Goal: Task Accomplishment & Management: Manage account settings

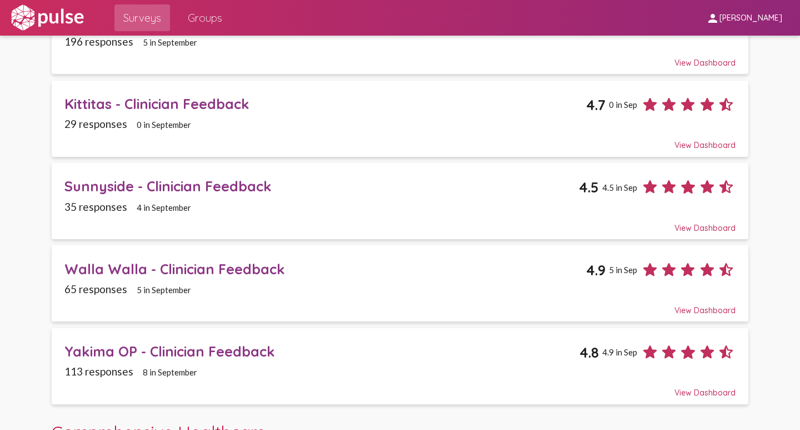
scroll to position [167, 0]
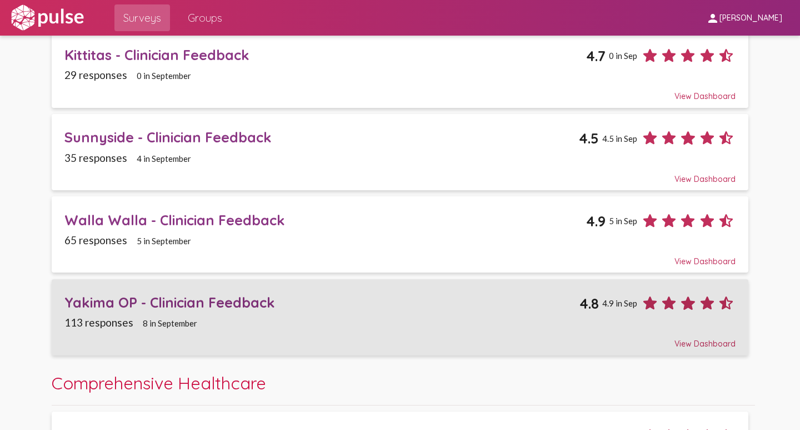
click at [104, 301] on div "Yakima OP - Clinician Feedback" at bounding box center [321, 301] width 515 height 17
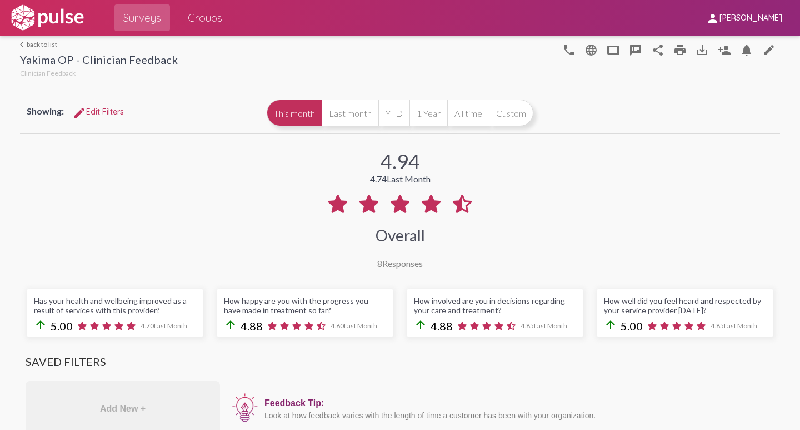
click at [616, 109] on div "Showing: edit Edit Filters This month Last month YTD 1 Year All time Custom" at bounding box center [400, 113] width 760 height 40
click at [346, 111] on button "Last month" at bounding box center [350, 112] width 57 height 27
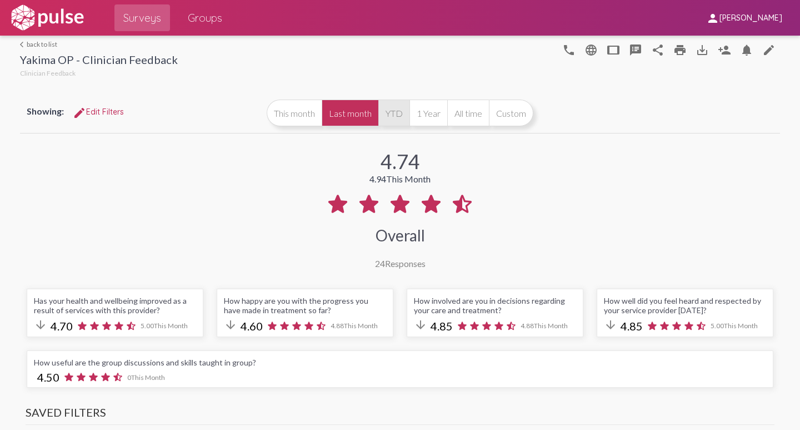
click at [390, 114] on button "YTD" at bounding box center [394, 112] width 31 height 27
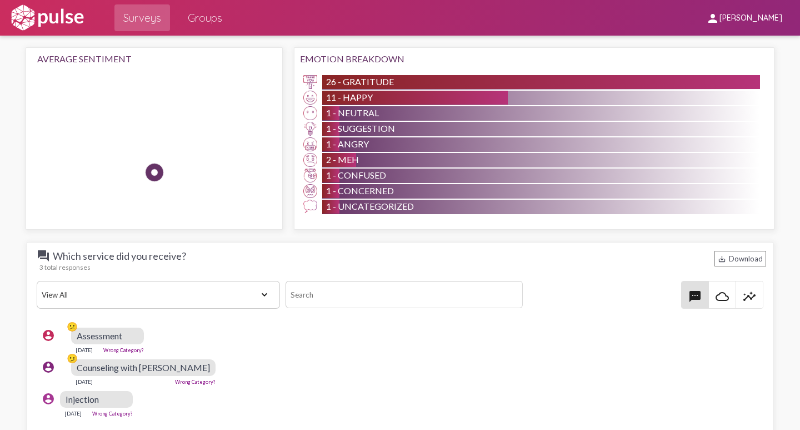
scroll to position [1334, 0]
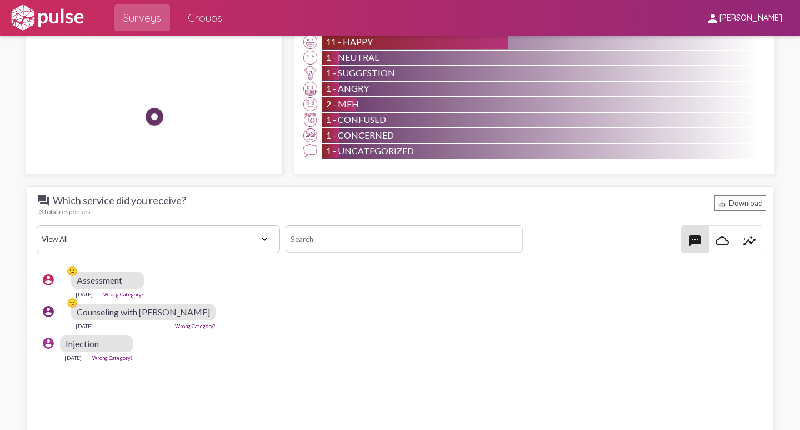
click at [262, 242] on select "View All Positive Neutral Negative Happy Meh Suggestions Angry Disgust Sadness …" at bounding box center [158, 239] width 243 height 28
click at [356, 297] on div "account_circle 😕 Assessment [DATE] Wrong Category?" at bounding box center [403, 285] width 733 height 36
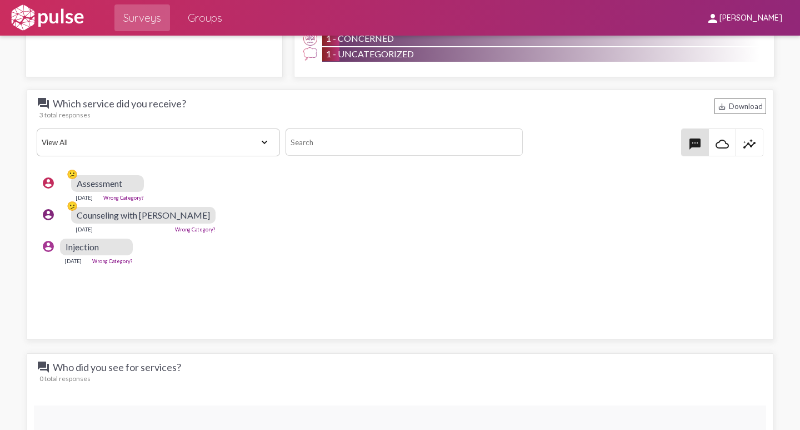
scroll to position [1278, 0]
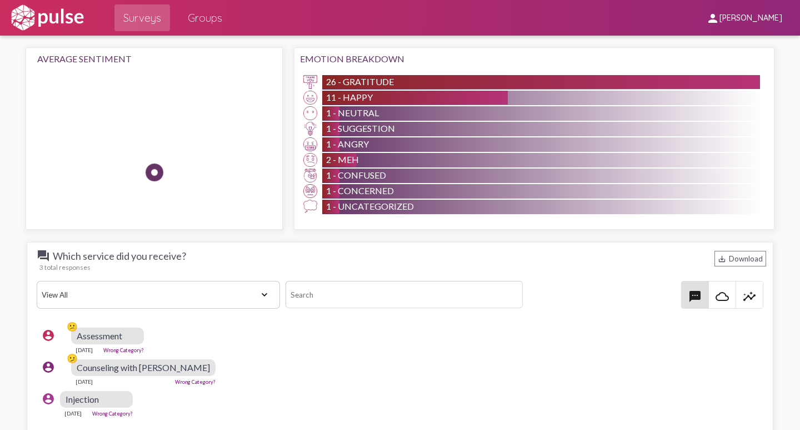
click at [287, 333] on div "account_circle 😕 Assessment [DATE] Wrong Category?" at bounding box center [403, 340] width 733 height 36
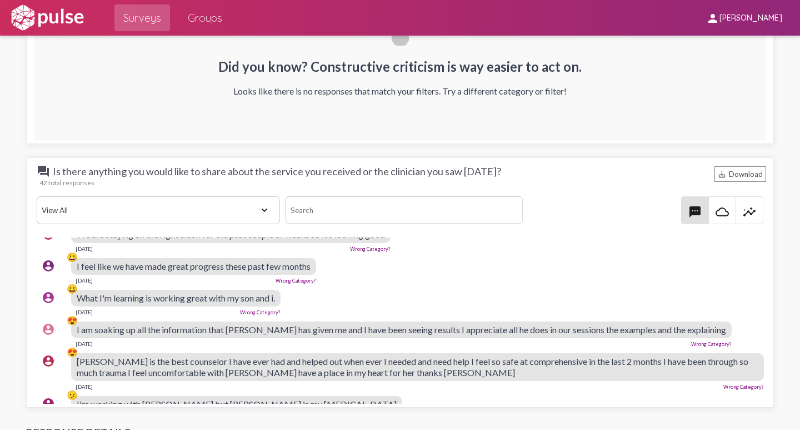
scroll to position [0, 0]
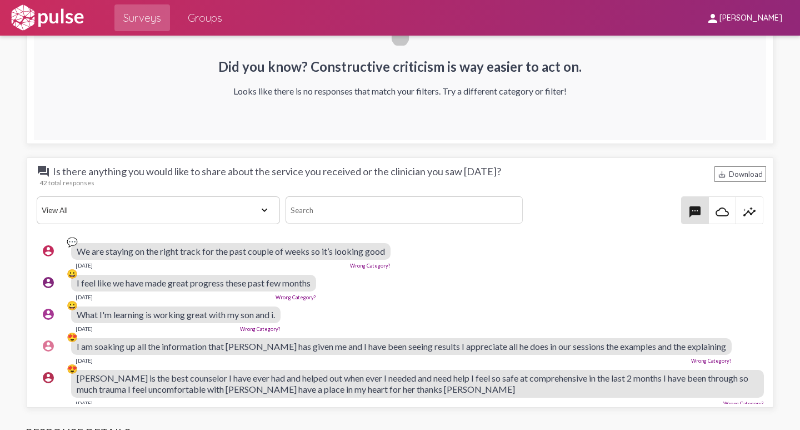
click at [372, 266] on link "Wrong Category?" at bounding box center [370, 265] width 41 height 6
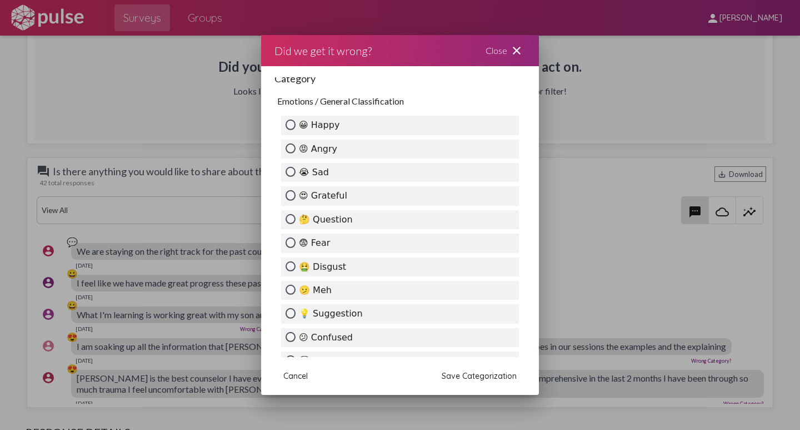
scroll to position [167, 0]
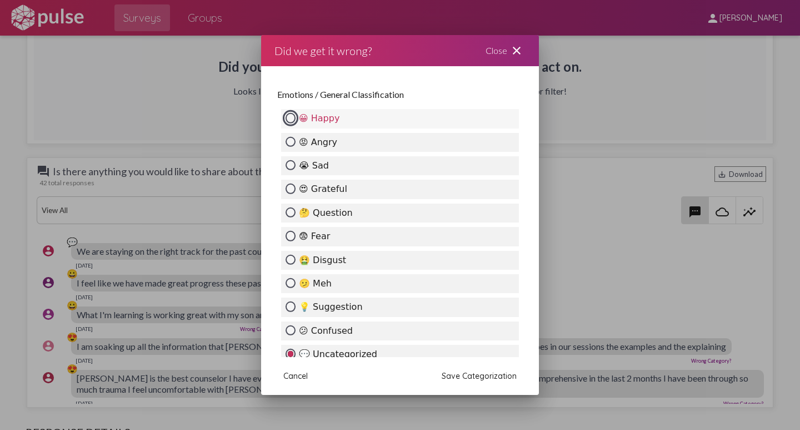
click at [290, 117] on input "😀 Happy" at bounding box center [291, 118] width 10 height 10
radio input "true"
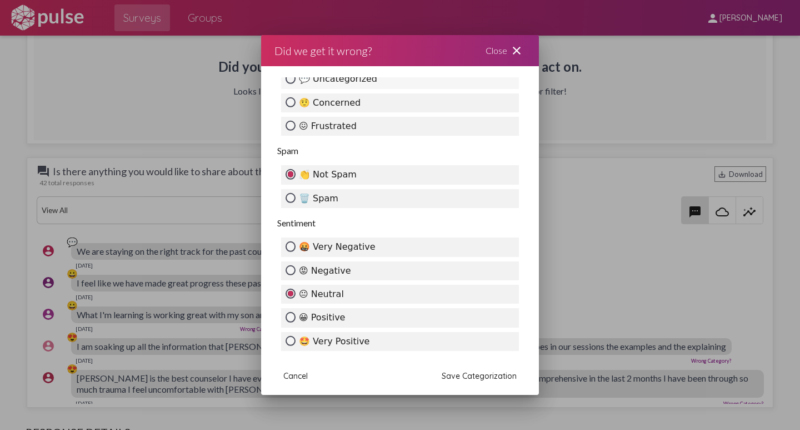
scroll to position [442, 0]
click at [291, 315] on input "😀 Positive" at bounding box center [291, 316] width 10 height 10
radio input "true"
click at [476, 376] on span "Save Categorization" at bounding box center [479, 376] width 75 height 10
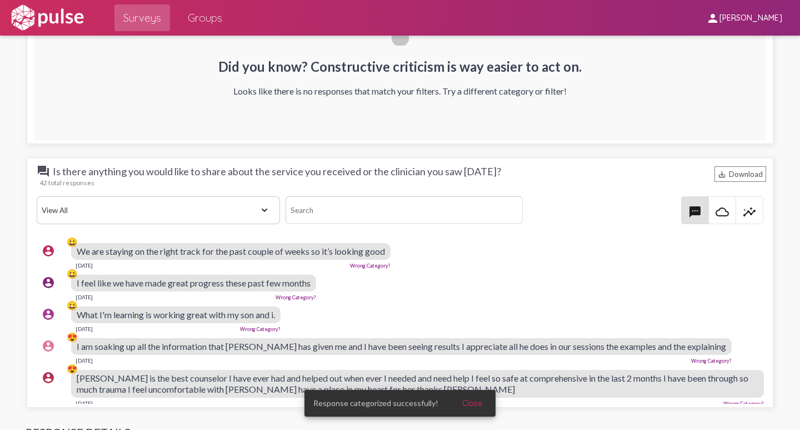
click at [493, 267] on div "account_circle 😀 We are staying on the right track for the past couple of weeks…" at bounding box center [403, 256] width 733 height 36
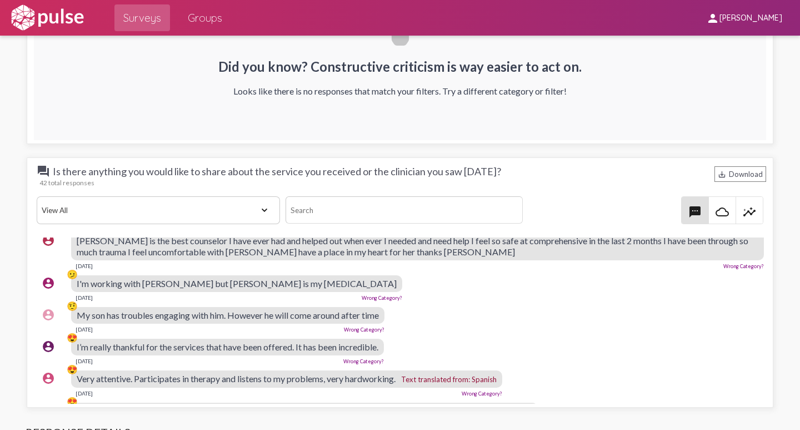
scroll to position [111, 0]
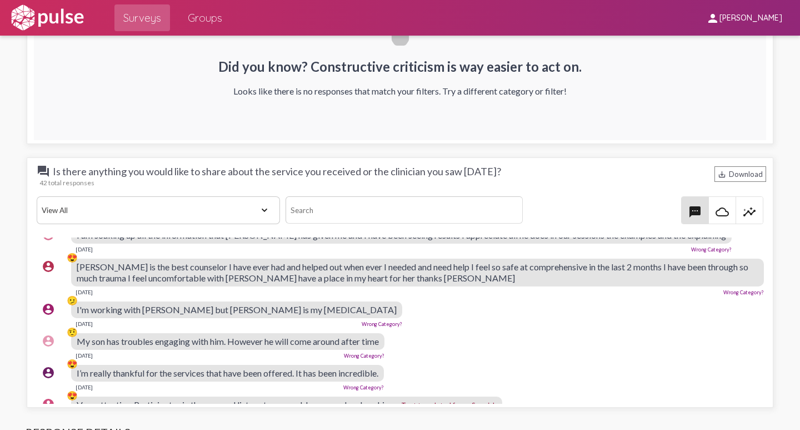
click at [362, 321] on link "Wrong Category?" at bounding box center [382, 324] width 41 height 6
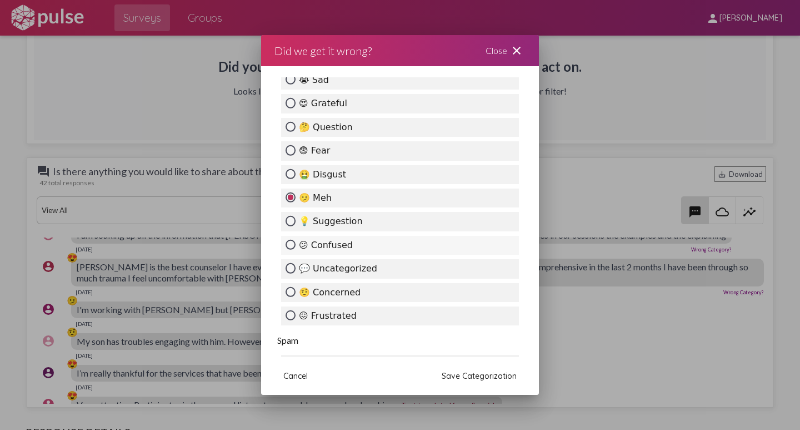
scroll to position [278, 0]
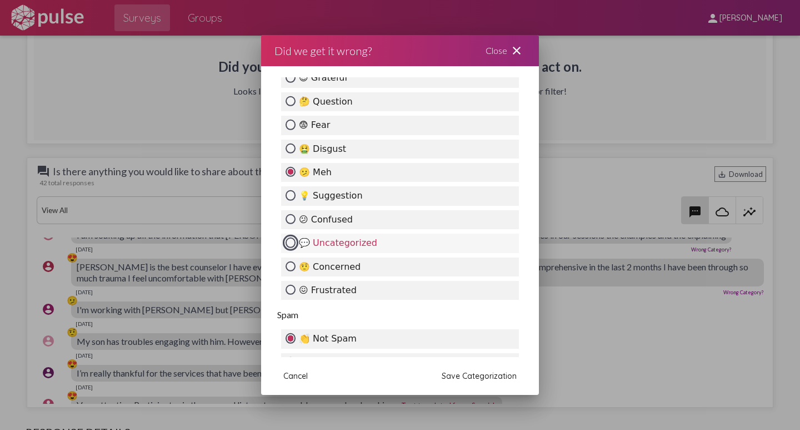
click at [289, 237] on input "💬 Uncategorized" at bounding box center [291, 242] width 10 height 10
radio input "true"
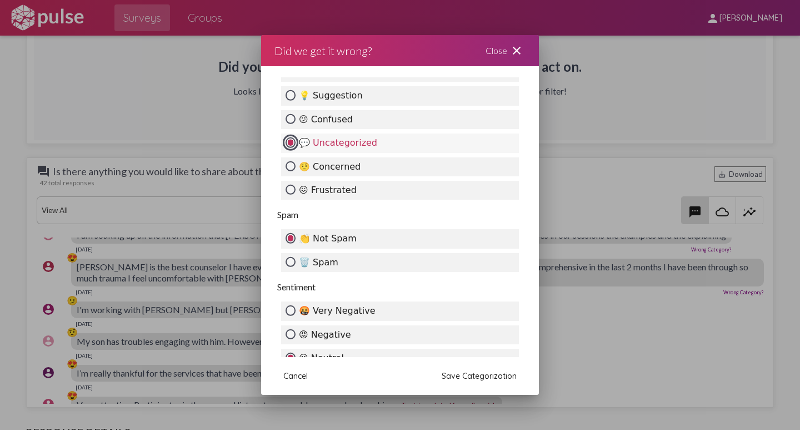
scroll to position [432, 0]
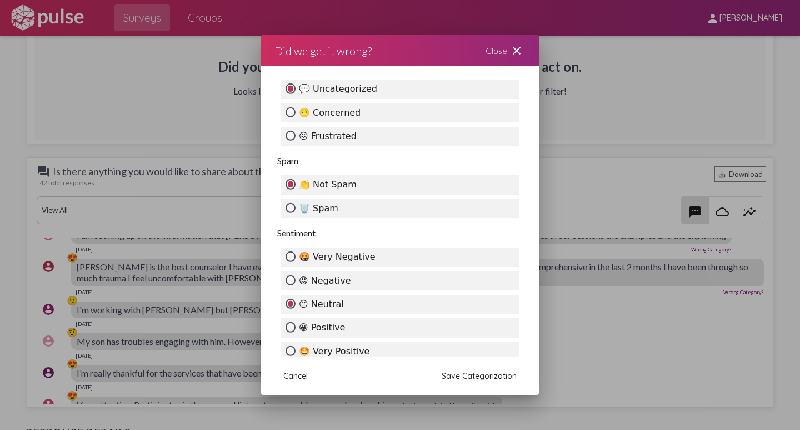
click at [472, 376] on span "Save Categorization" at bounding box center [479, 376] width 75 height 10
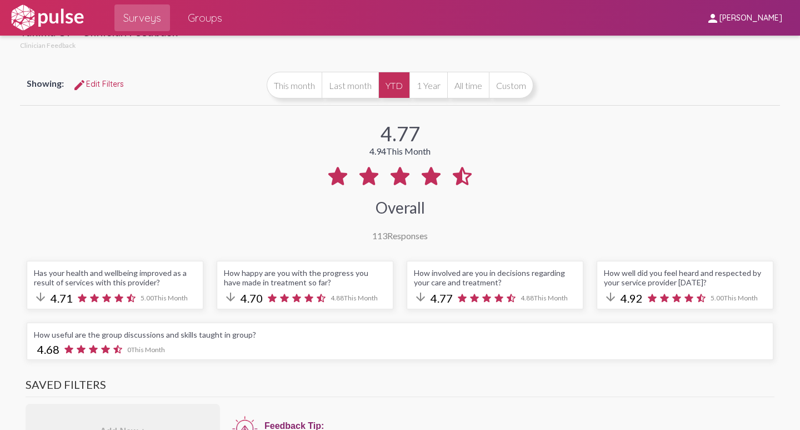
scroll to position [0, 0]
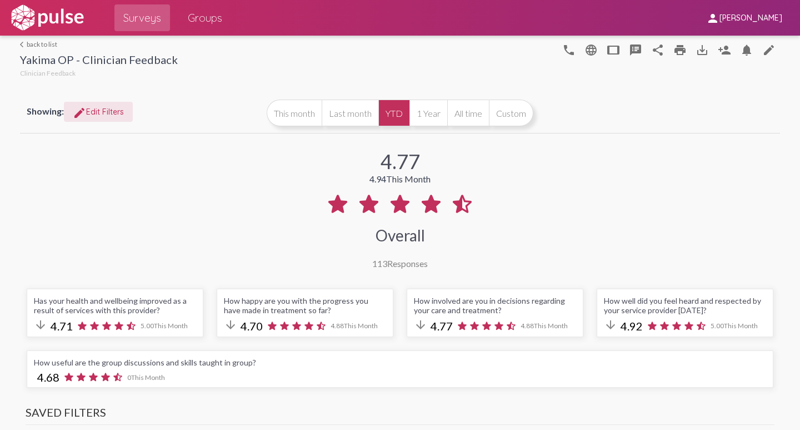
click at [92, 113] on span "edit Edit Filters" at bounding box center [98, 112] width 51 height 10
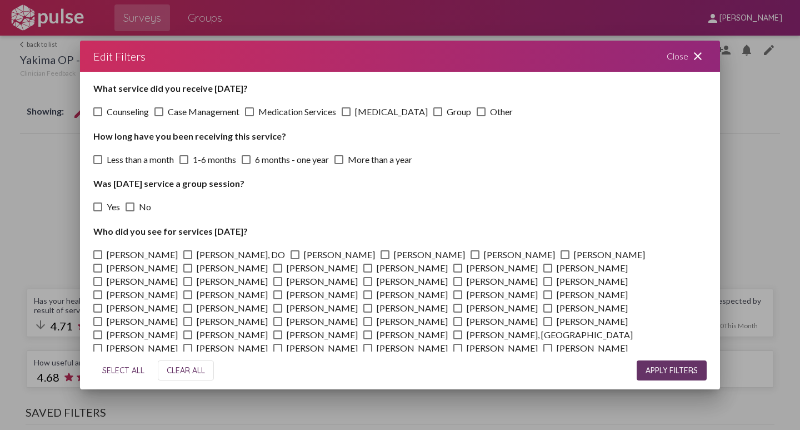
scroll to position [111, 0]
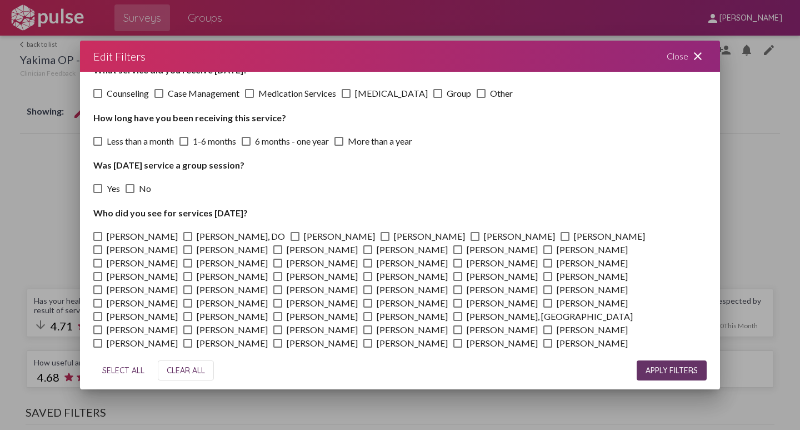
click at [561, 236] on span at bounding box center [565, 236] width 9 height 9
click at [565, 241] on input "[PERSON_NAME]" at bounding box center [565, 241] width 1 height 1
checkbox input "true"
click at [192, 338] on span at bounding box center [187, 342] width 9 height 9
click at [188, 347] on input "[PERSON_NAME]" at bounding box center [187, 347] width 1 height 1
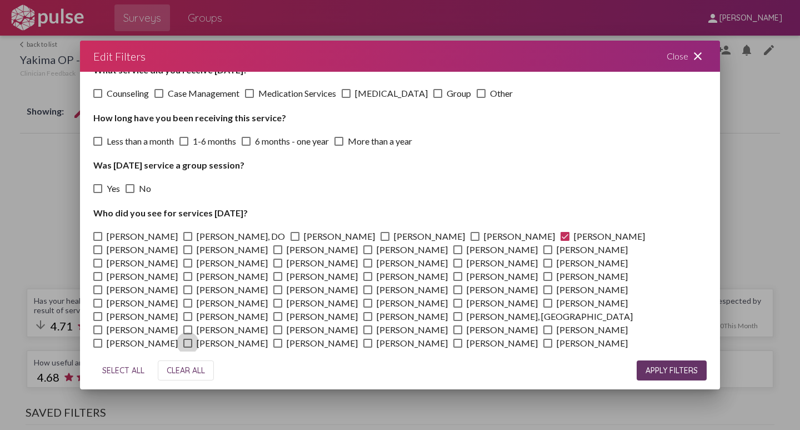
checkbox input "true"
click at [671, 370] on span "APPLY FILTERS" at bounding box center [672, 370] width 52 height 10
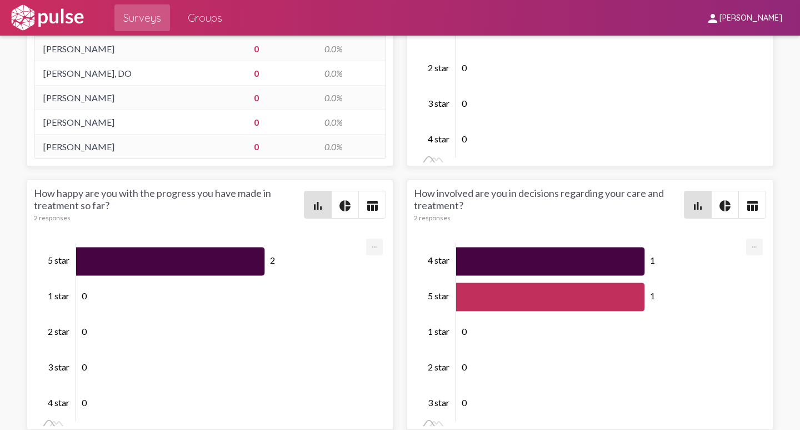
scroll to position [2672, 0]
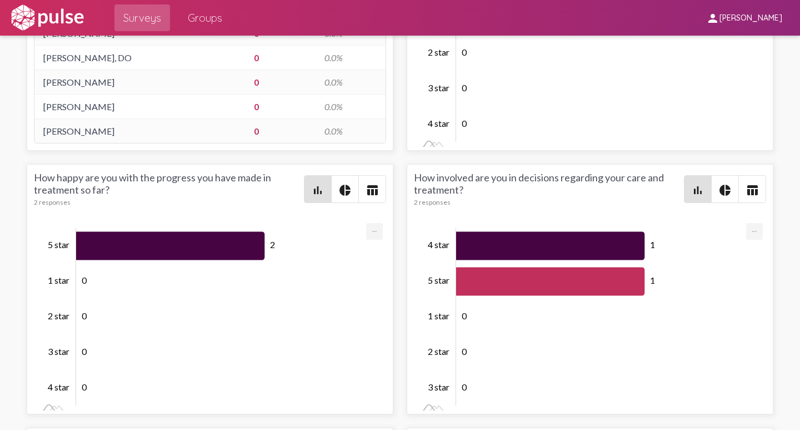
drag, startPoint x: 791, startPoint y: 334, endPoint x: 793, endPoint y: 346, distance: 12.4
click at [793, 346] on div "arrow_back_ios back to list Yakima OP - Clinician Feedback Clinician Feedback p…" at bounding box center [400, 233] width 800 height 394
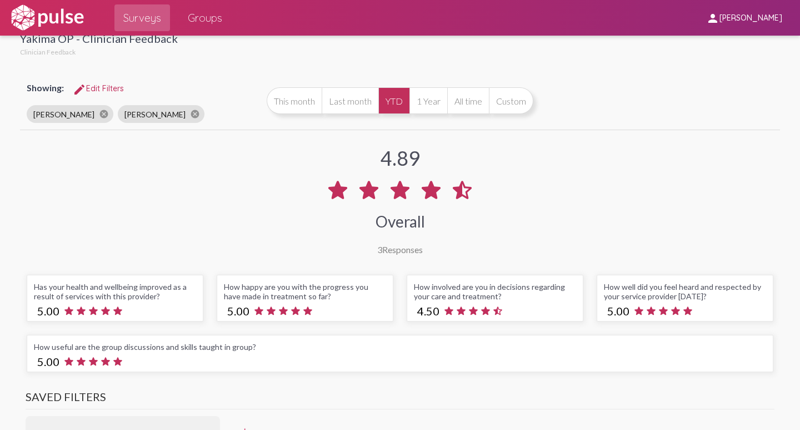
scroll to position [0, 0]
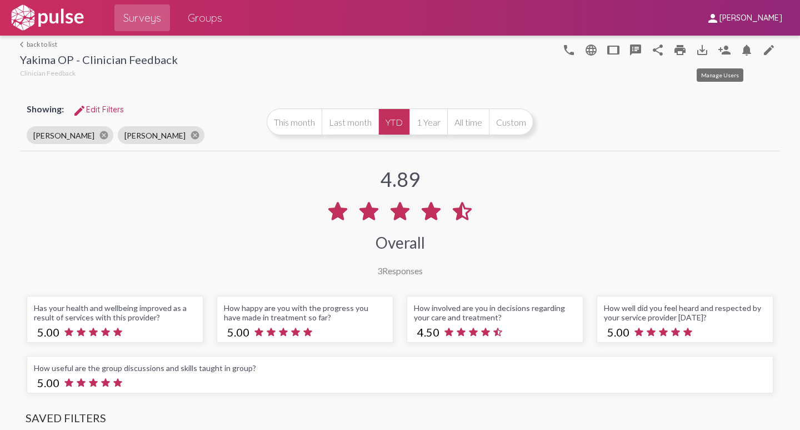
click at [720, 52] on mat-icon "person_add" at bounding box center [724, 49] width 13 height 13
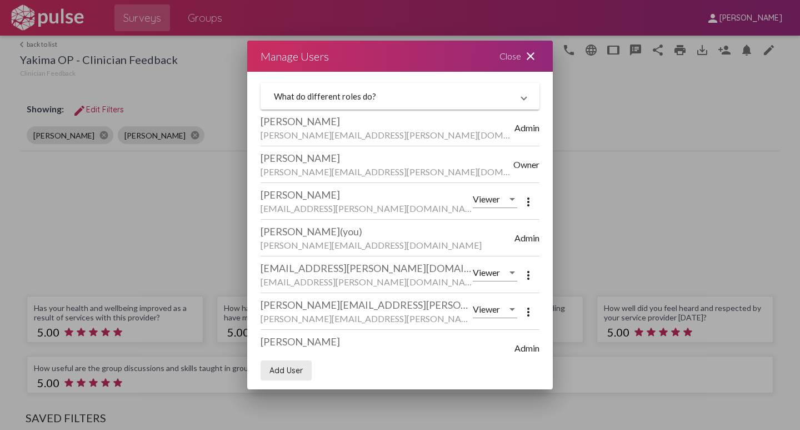
click at [276, 370] on span "Add User" at bounding box center [286, 370] width 33 height 10
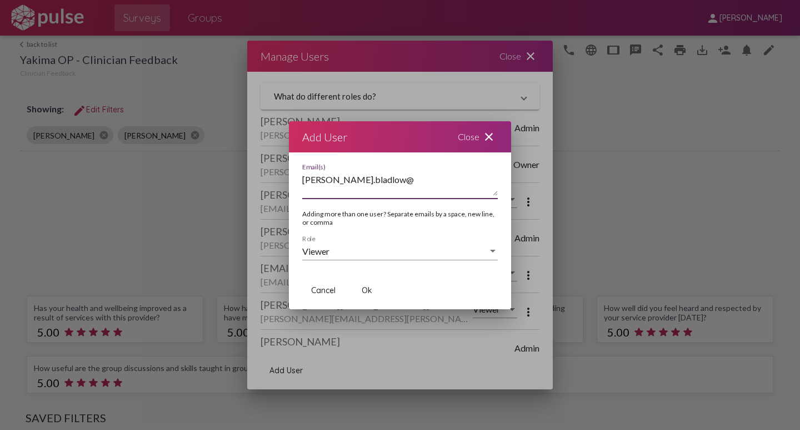
click at [356, 181] on textarea "[PERSON_NAME].bladlow@" at bounding box center [400, 184] width 196 height 22
click at [374, 183] on textarea "[PERSON_NAME].[PERSON_NAME]@" at bounding box center [400, 184] width 196 height 22
type textarea "[PERSON_NAME][EMAIL_ADDRESS][PERSON_NAME][DOMAIN_NAME]"
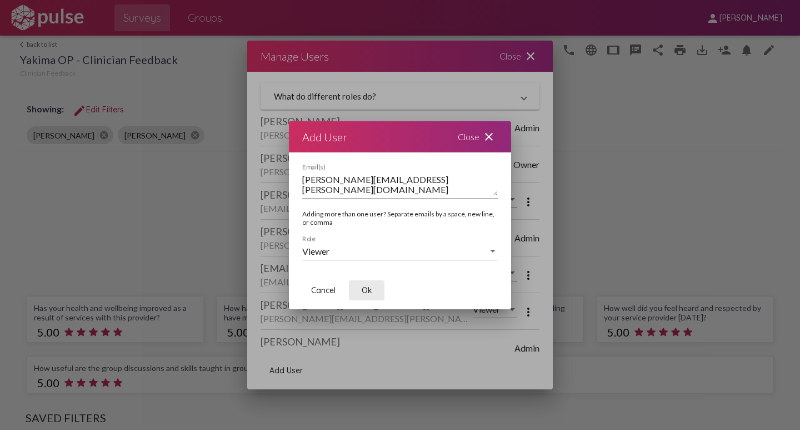
click at [370, 287] on span "Ok" at bounding box center [367, 290] width 11 height 10
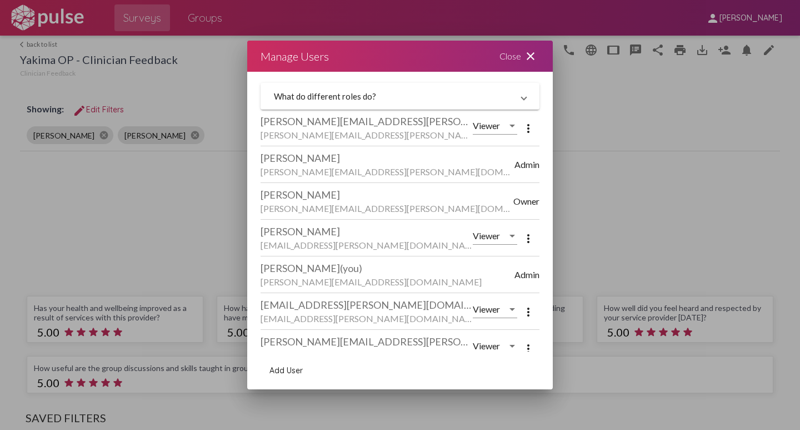
click at [529, 55] on mat-icon "close" at bounding box center [530, 55] width 13 height 13
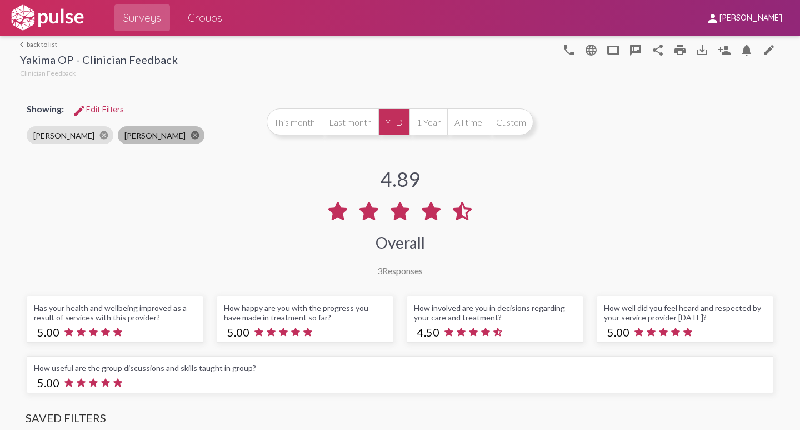
click at [190, 136] on mat-icon "cancel" at bounding box center [195, 135] width 10 height 10
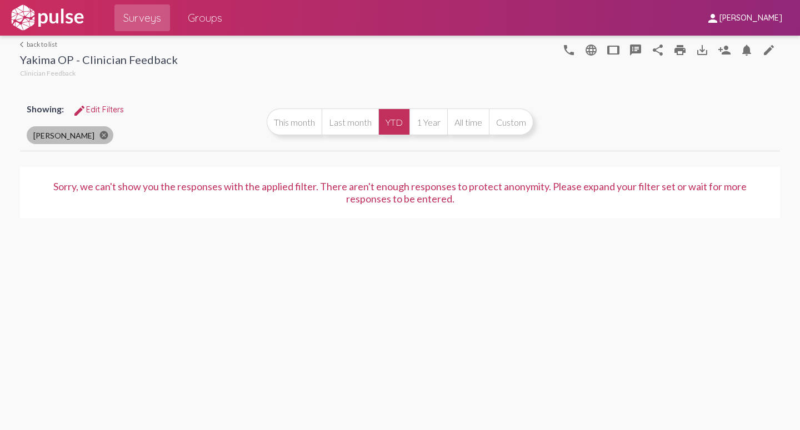
click at [99, 137] on mat-icon "cancel" at bounding box center [104, 135] width 10 height 10
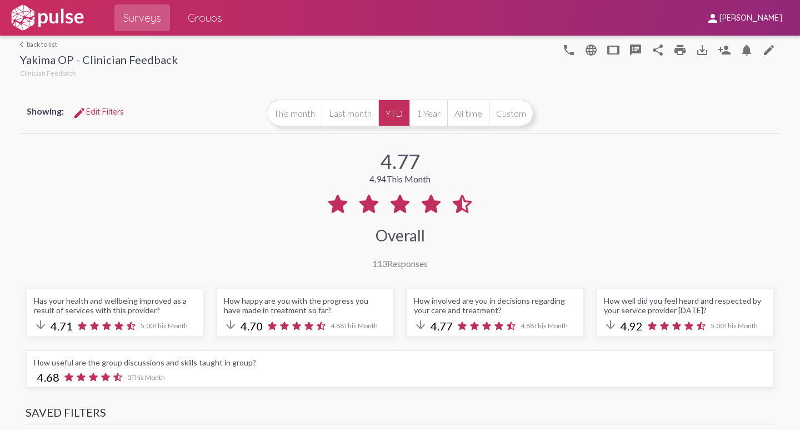
click at [394, 212] on icon at bounding box center [400, 204] width 27 height 27
click at [31, 42] on link "arrow_back_ios back to list" at bounding box center [99, 44] width 158 height 8
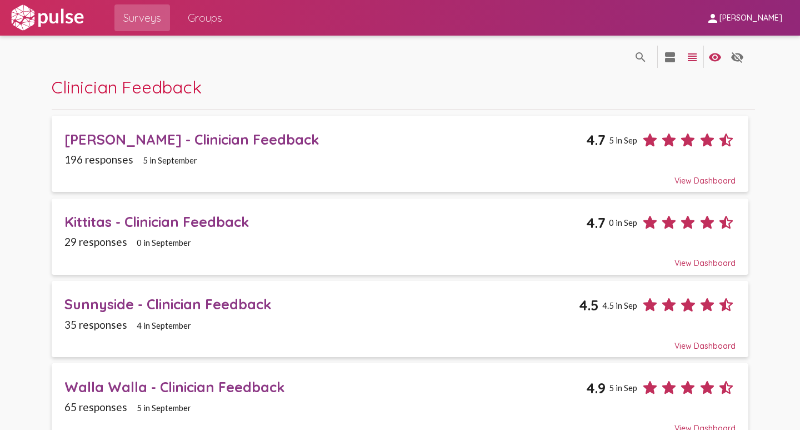
click at [125, 218] on div "Kittitas - Clinician Feedback" at bounding box center [325, 221] width 522 height 17
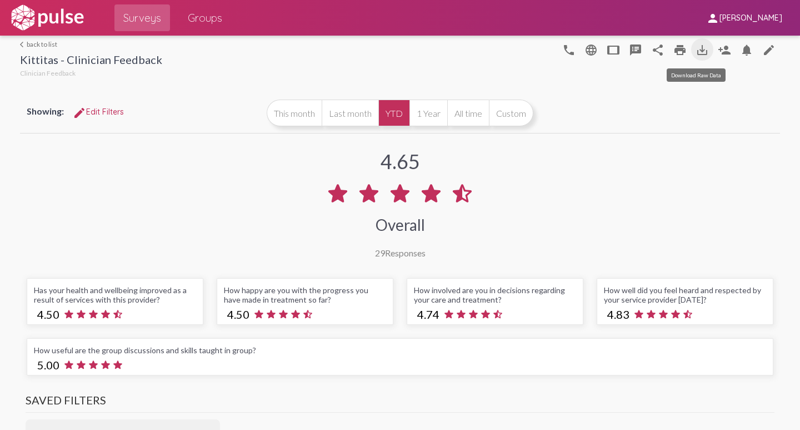
click at [696, 52] on mat-icon "save_alt" at bounding box center [702, 49] width 13 height 13
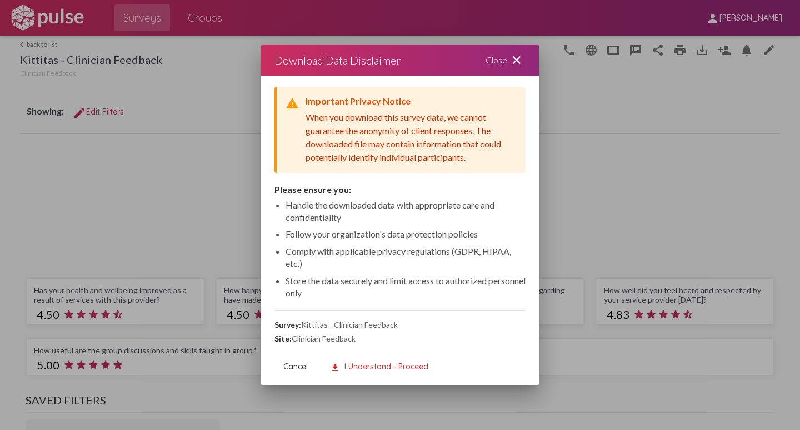
click at [517, 61] on mat-icon "close" at bounding box center [516, 59] width 13 height 13
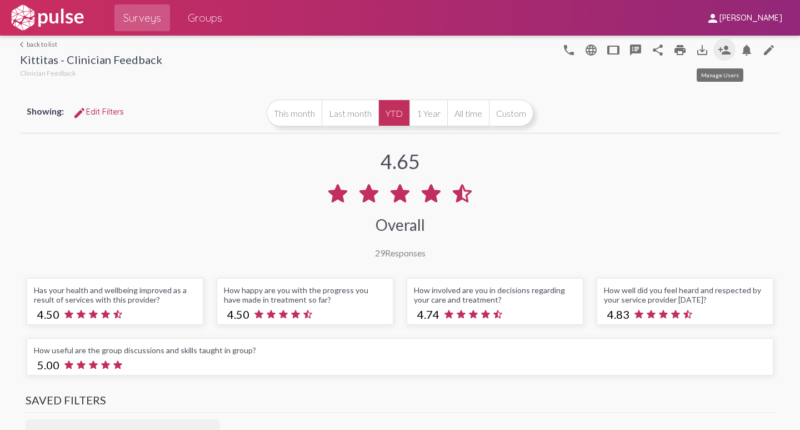
click at [721, 49] on mat-icon "person_add" at bounding box center [724, 49] width 13 height 13
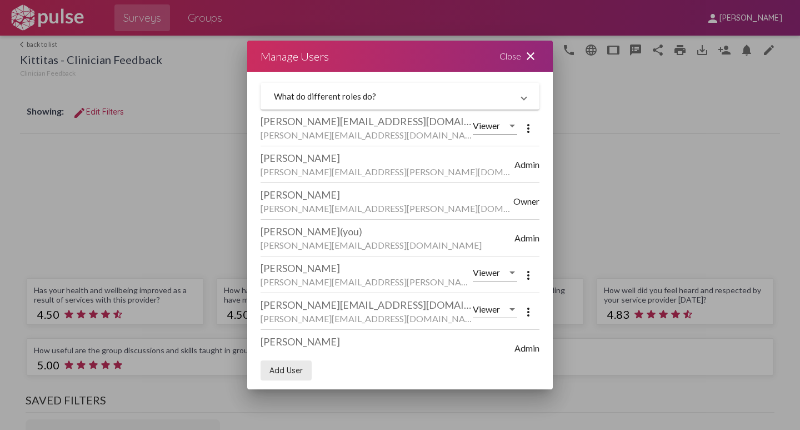
click at [275, 368] on span "Add User" at bounding box center [286, 370] width 33 height 10
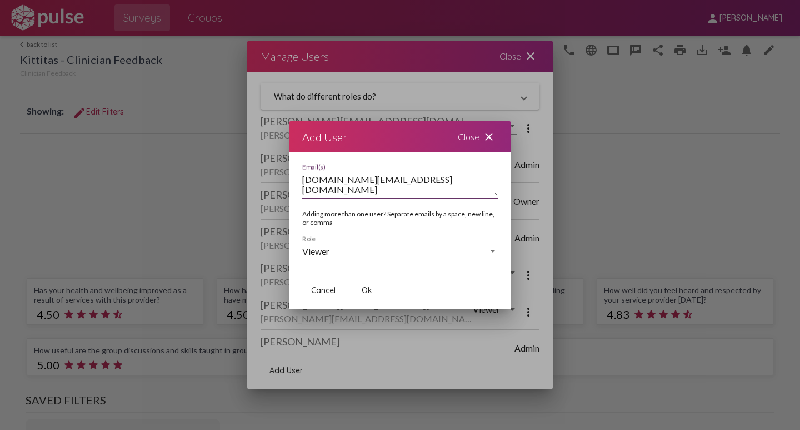
type textarea "[DOMAIN_NAME][EMAIL_ADDRESS][DOMAIN_NAME]"
click at [366, 293] on span "Ok" at bounding box center [367, 290] width 11 height 10
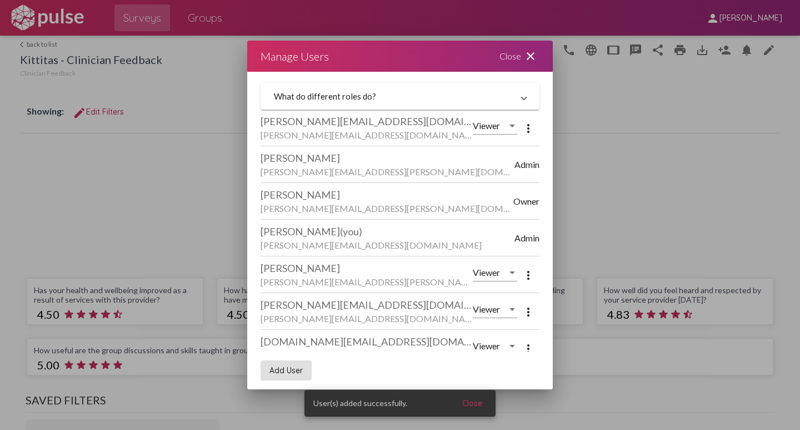
click at [534, 58] on mat-icon "close" at bounding box center [530, 55] width 13 height 13
